Goal: Check status: Check status

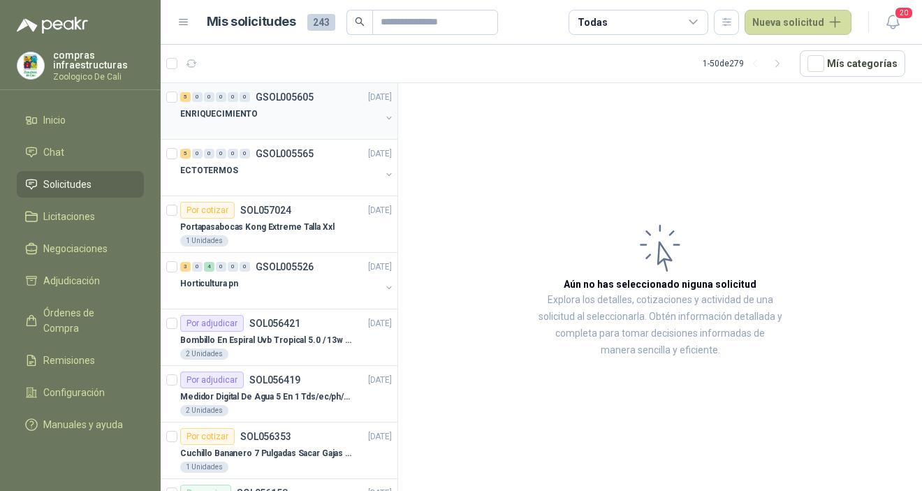
click at [279, 130] on div at bounding box center [280, 127] width 200 height 11
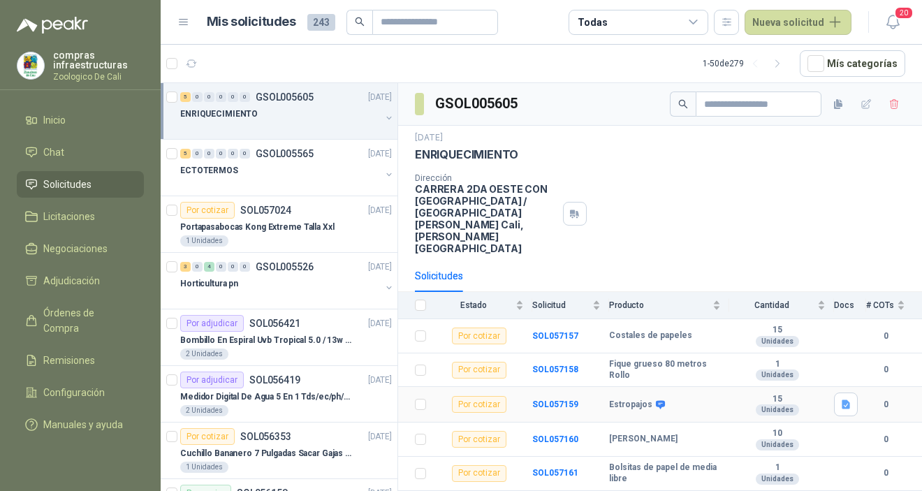
click at [658, 400] on icon at bounding box center [660, 404] width 9 height 8
click at [658, 364] on div "Ver foto" at bounding box center [654, 356] width 47 height 24
click at [658, 360] on div "Ver foto" at bounding box center [654, 356] width 47 height 24
click at [849, 400] on icon "button" at bounding box center [846, 404] width 8 height 9
click at [816, 346] on button "Estropajo.jpeg" at bounding box center [810, 350] width 78 height 15
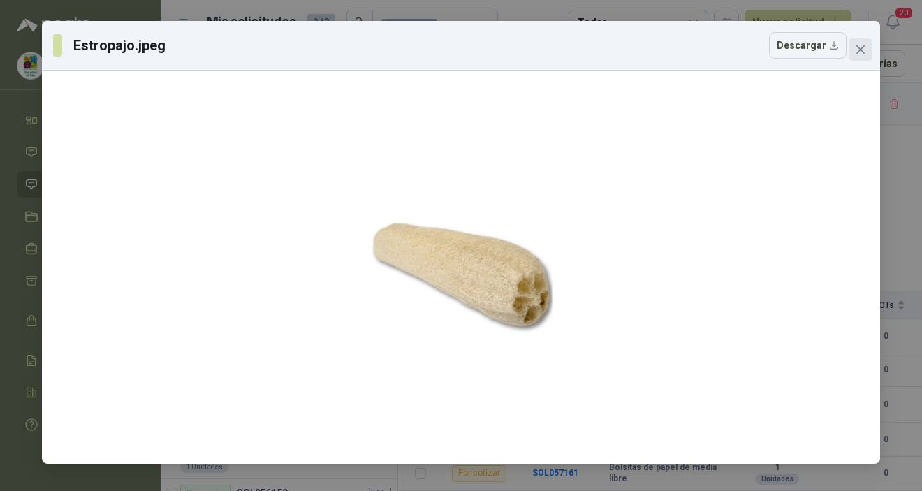
click at [868, 58] on button "Close" at bounding box center [860, 49] width 22 height 22
